Goal: Task Accomplishment & Management: Manage account settings

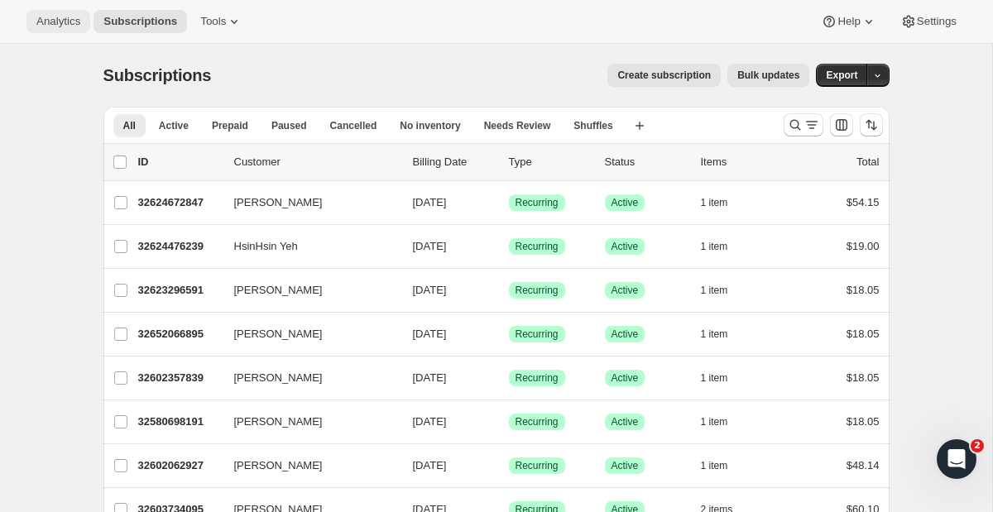
click at [65, 27] on span "Analytics" at bounding box center [58, 21] width 44 height 13
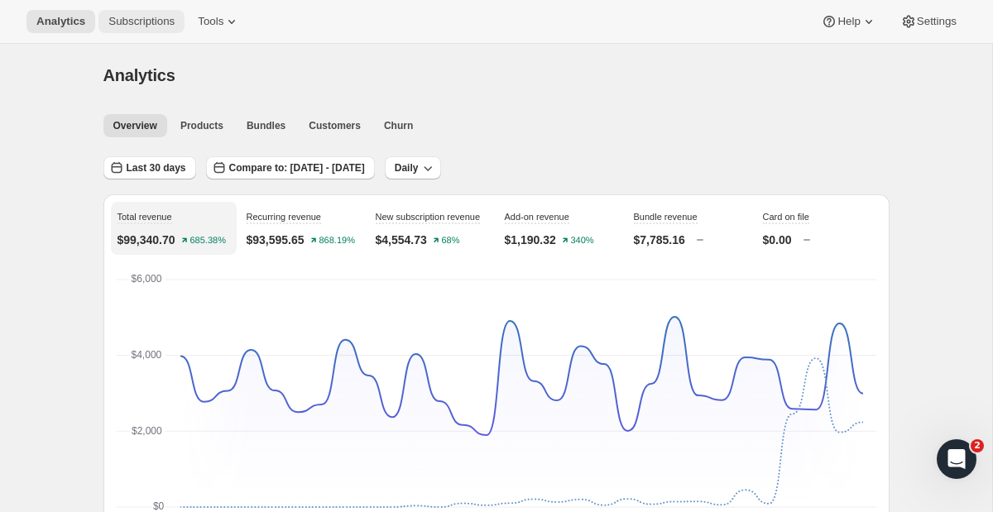
click at [114, 15] on span "Subscriptions" at bounding box center [141, 21] width 66 height 13
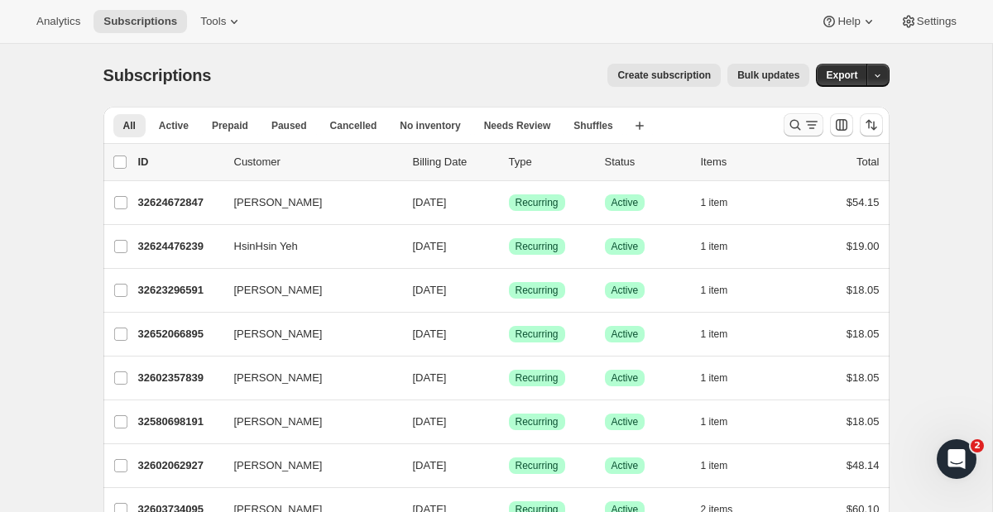
click at [801, 123] on icon "Search and filter results" at bounding box center [795, 125] width 17 height 17
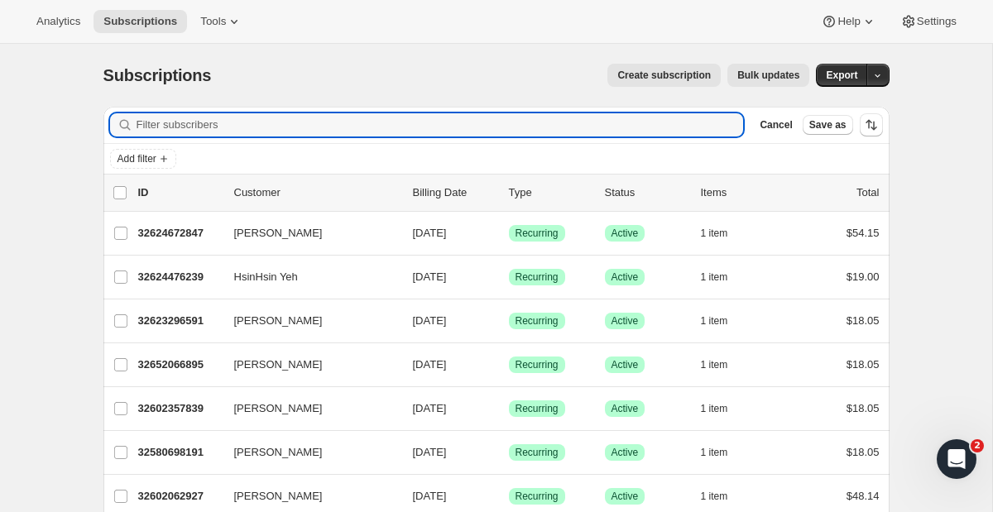
paste input "[EMAIL_ADDRESS][DOMAIN_NAME]"
type input "[EMAIL_ADDRESS][DOMAIN_NAME]"
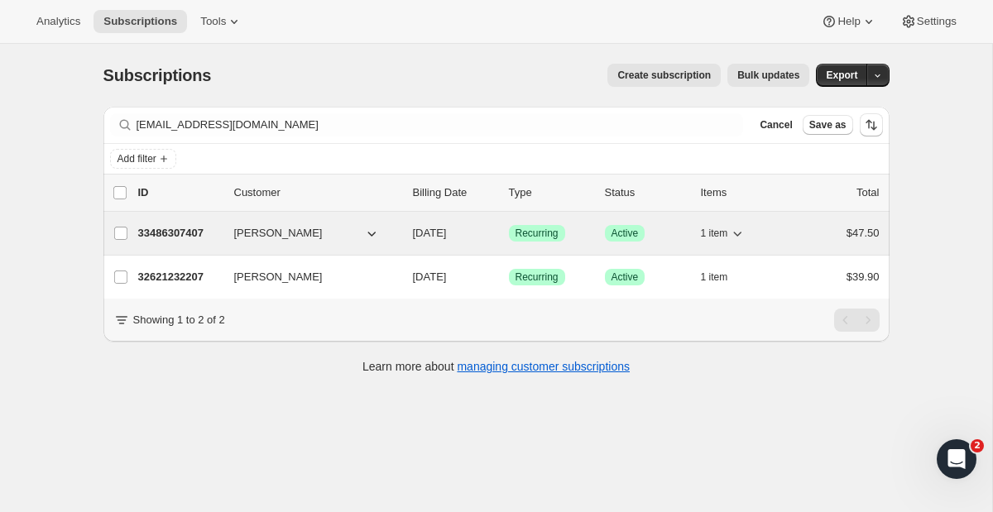
click at [200, 237] on p "33486307407" at bounding box center [179, 233] width 83 height 17
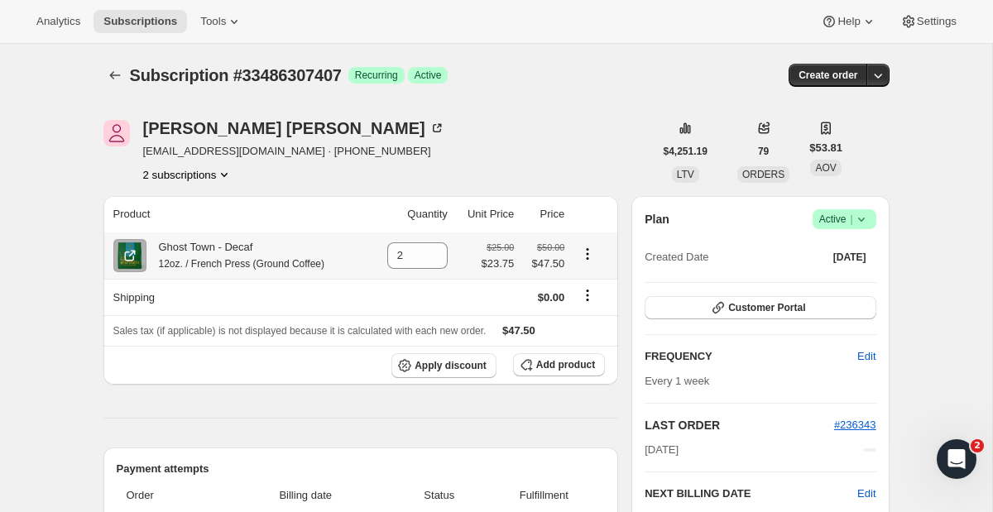
click at [592, 259] on icon "Product actions" at bounding box center [587, 254] width 17 height 17
click at [592, 256] on icon "Product actions" at bounding box center [587, 254] width 17 height 17
click at [229, 179] on icon "Product actions" at bounding box center [224, 174] width 17 height 17
click at [227, 175] on icon "Product actions" at bounding box center [224, 175] width 7 height 4
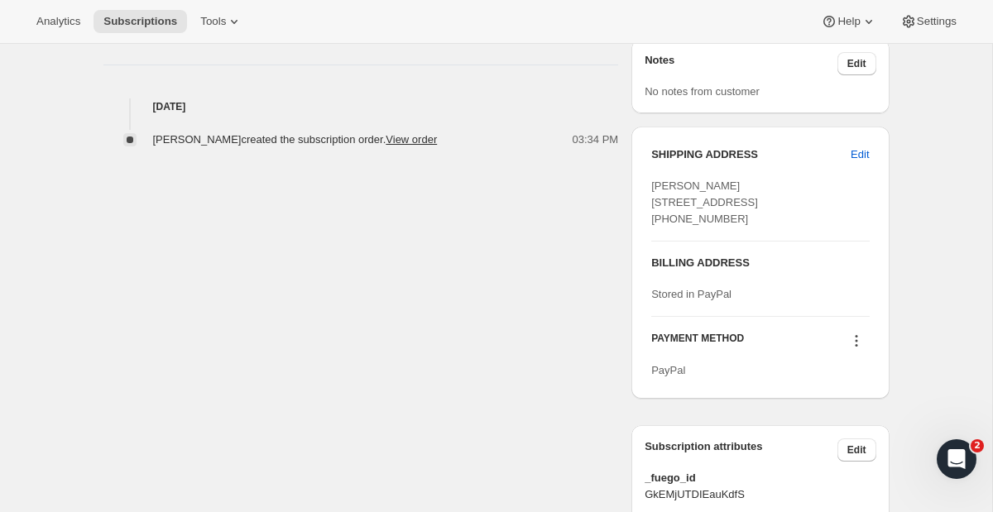
scroll to position [573, 0]
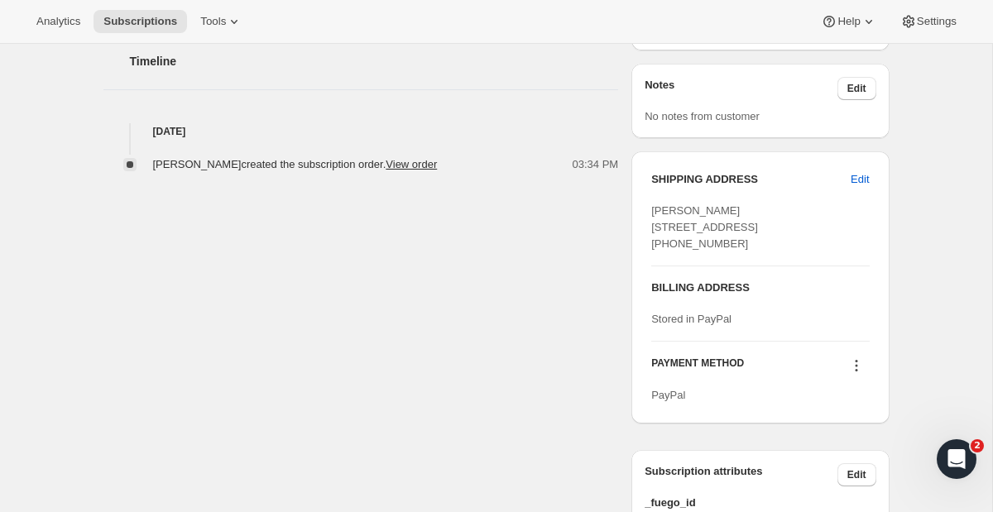
click at [483, 260] on div "[PERSON_NAME] [EMAIL_ADDRESS][DOMAIN_NAME] · [PHONE_NUMBER] 2 subscriptions $4,…" at bounding box center [489, 52] width 799 height 1064
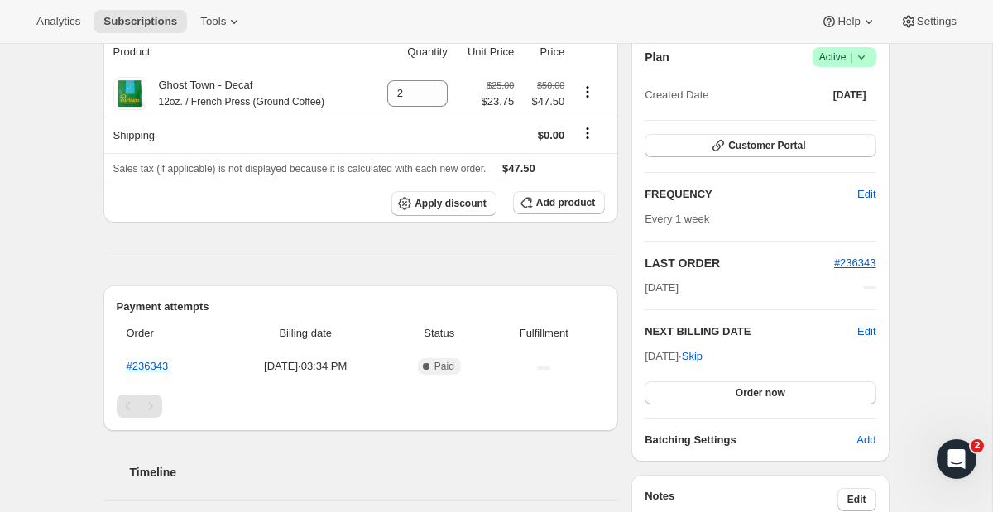
scroll to position [0, 0]
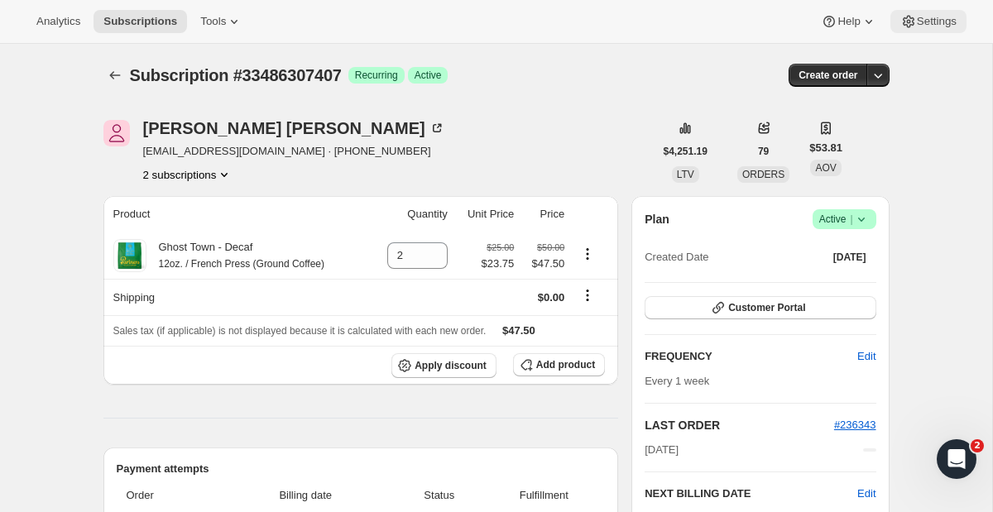
click at [930, 21] on span "Settings" at bounding box center [936, 21] width 40 height 13
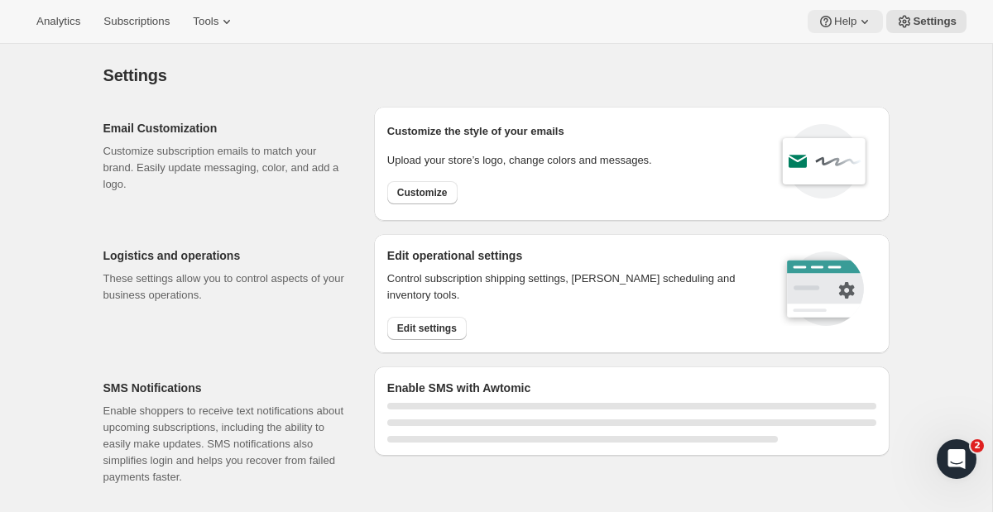
select select "22:00"
select select "09:00"
select select "22:00"
select select "09:00"
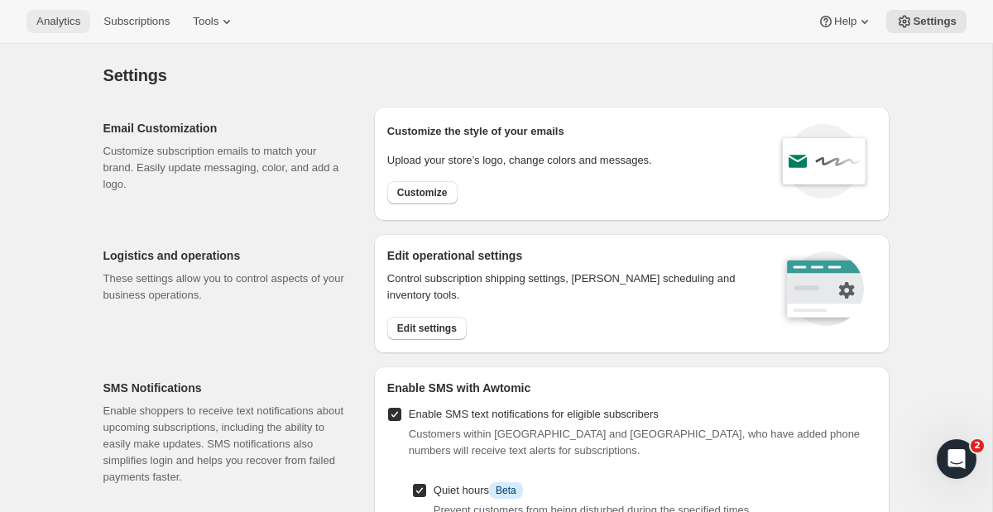
click at [43, 23] on span "Analytics" at bounding box center [58, 21] width 44 height 13
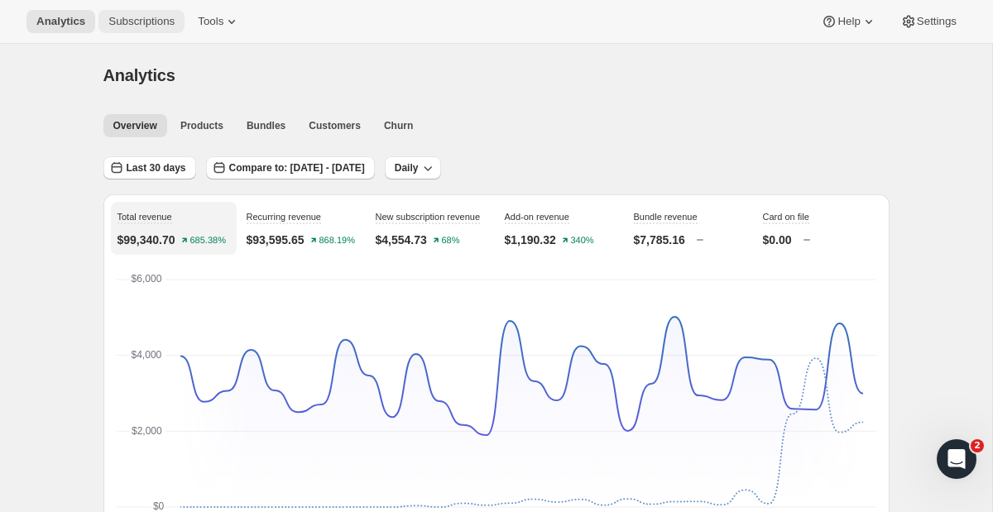
click at [116, 12] on button "Subscriptions" at bounding box center [141, 21] width 86 height 23
